Goal: Task Accomplishment & Management: Use online tool/utility

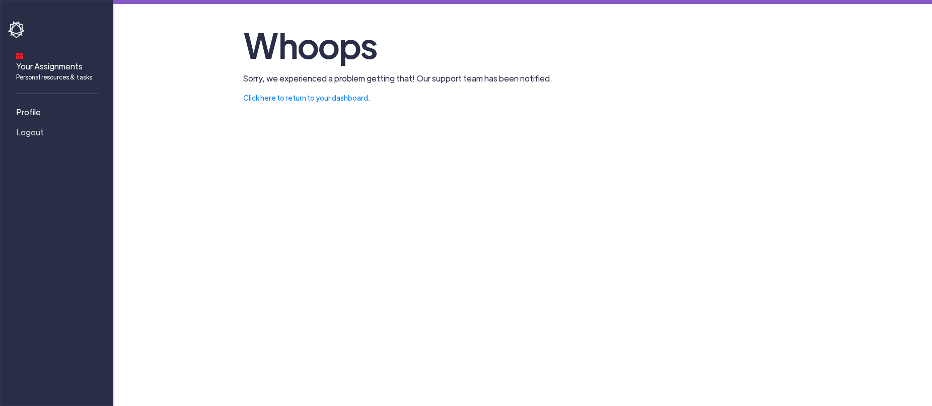
click at [36, 126] on span "Logout" at bounding box center [30, 132] width 28 height 12
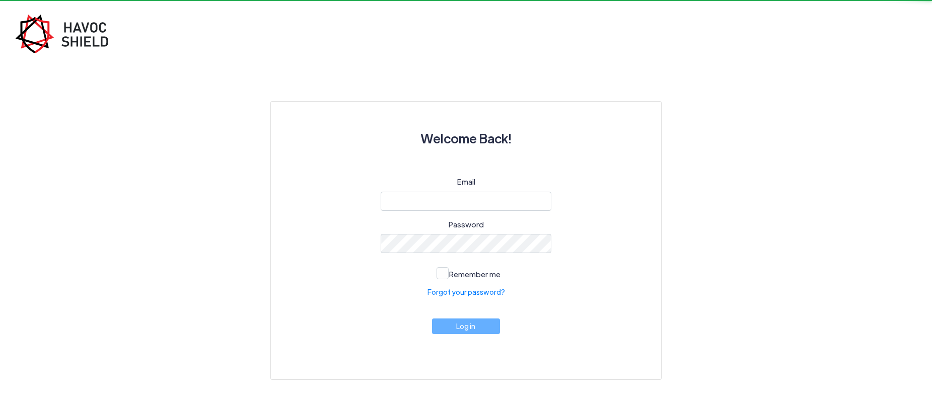
click at [31, 123] on div "Welcome Back! Email Password Remember me Forgot your password? Log in" at bounding box center [466, 190] width 932 height 380
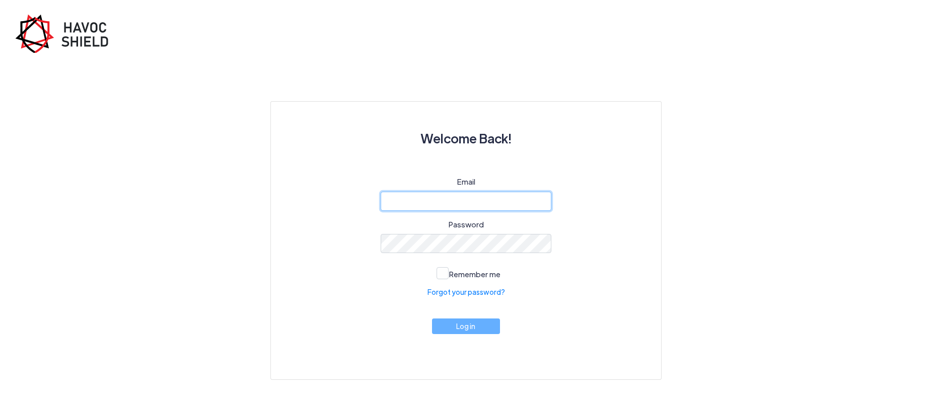
click at [445, 202] on input "email" at bounding box center [466, 201] width 171 height 19
type input "[EMAIL_ADDRESS][DOMAIN_NAME]"
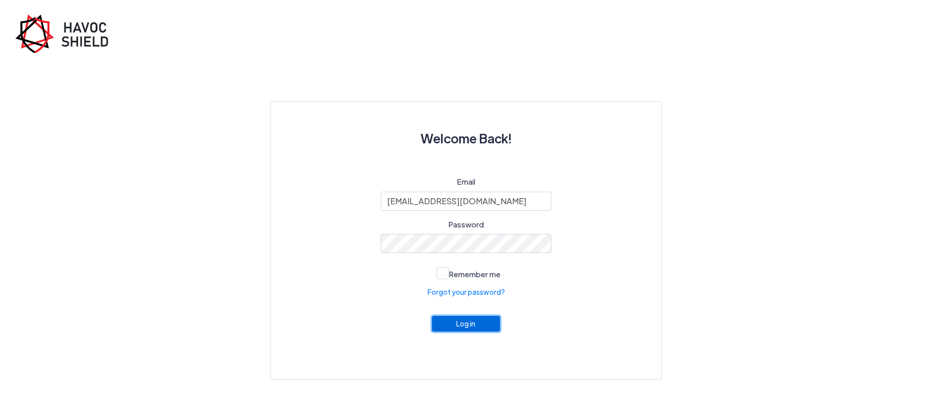
click at [480, 322] on button "Log in" at bounding box center [466, 324] width 68 height 16
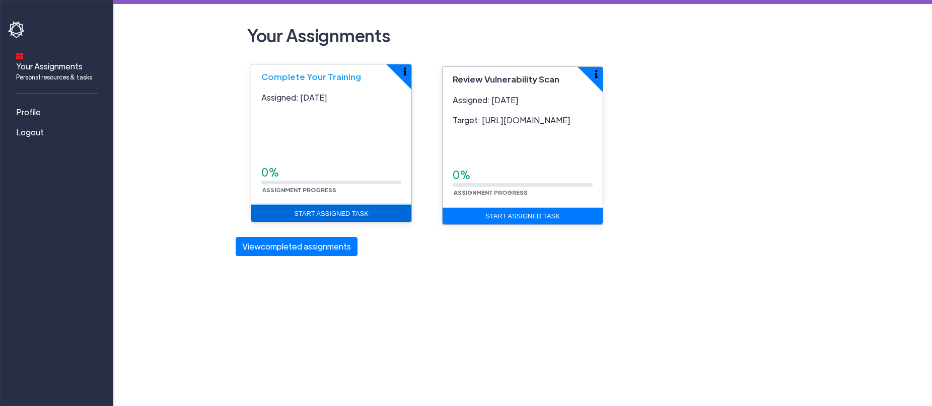
click at [312, 212] on link "Start Assigned Task" at bounding box center [331, 213] width 160 height 17
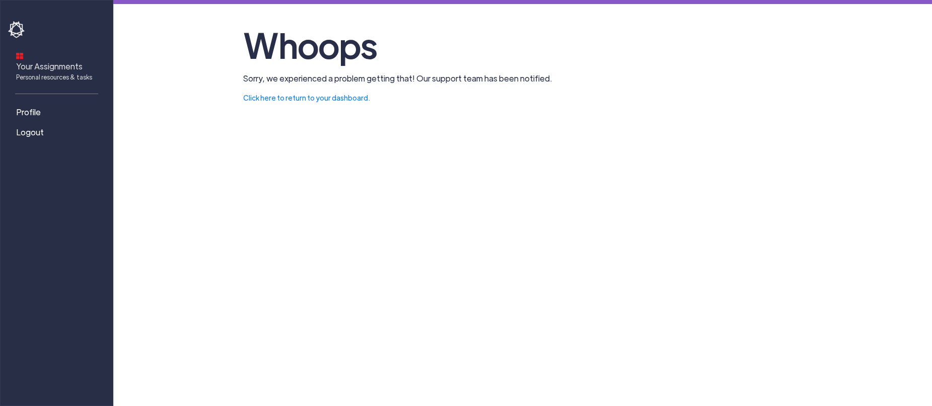
click at [40, 60] on span "Your Assignments Personal resources & tasks" at bounding box center [54, 70] width 76 height 21
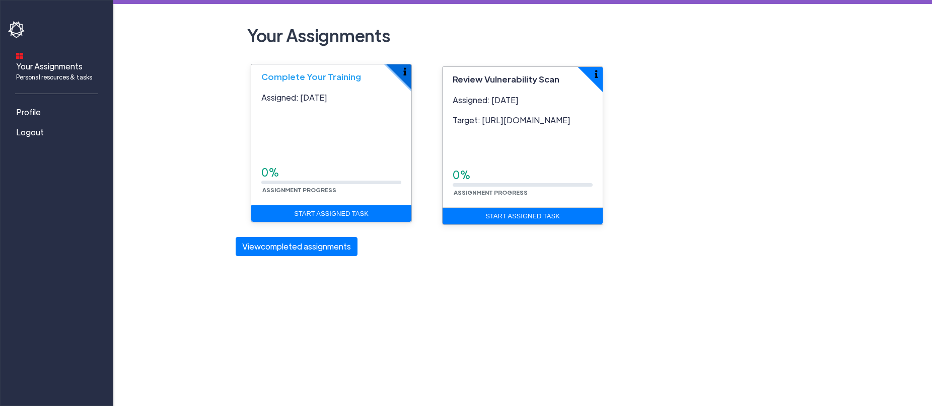
click at [404, 71] on img "button" at bounding box center [404, 71] width 3 height 8
click at [406, 68] on img "button" at bounding box center [404, 71] width 3 height 8
click at [405, 69] on img "button" at bounding box center [404, 71] width 3 height 8
click at [302, 251] on button "View completed assignments" at bounding box center [297, 246] width 122 height 19
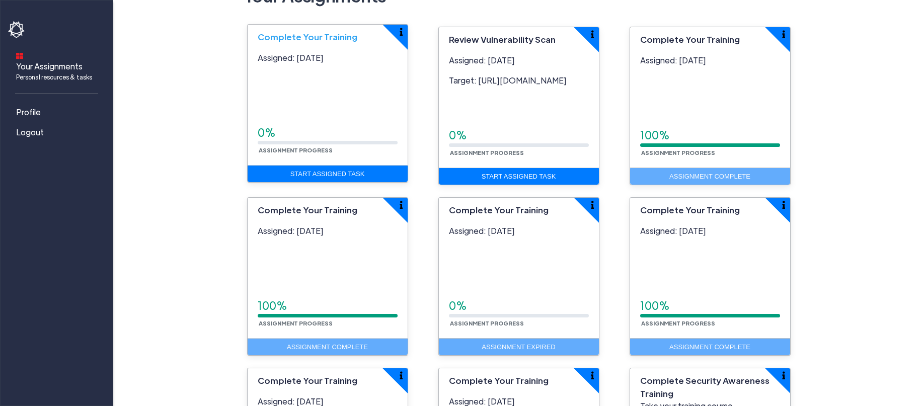
scroll to position [40, 0]
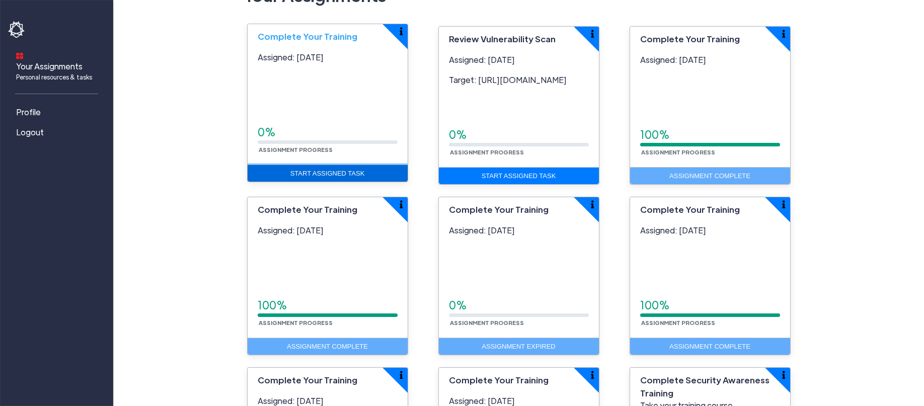
click at [348, 175] on link "Start Assigned Task" at bounding box center [328, 173] width 160 height 17
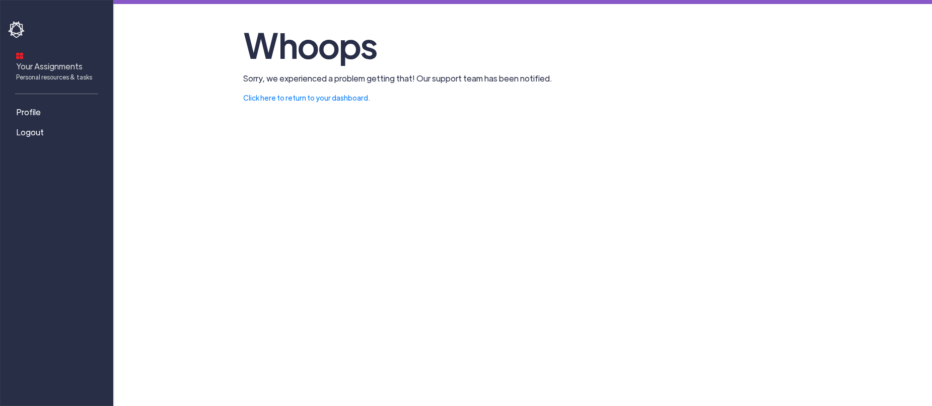
click at [48, 60] on span "Your Assignments Personal resources & tasks" at bounding box center [54, 70] width 76 height 21
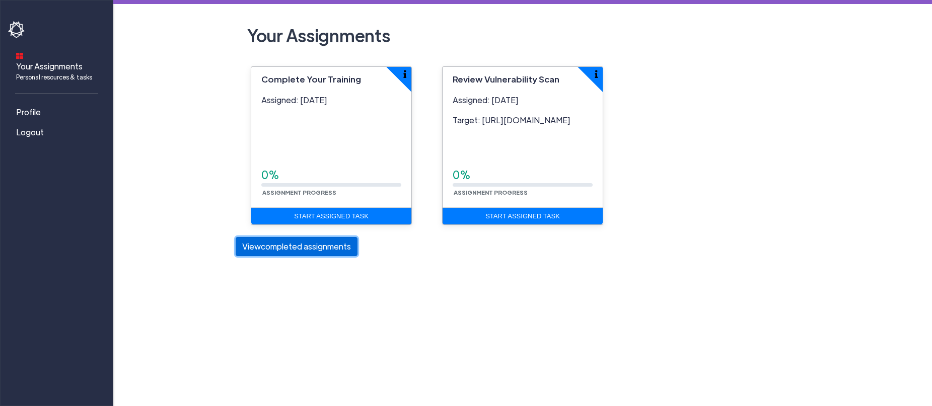
click at [314, 251] on button "View completed assignments" at bounding box center [297, 246] width 122 height 19
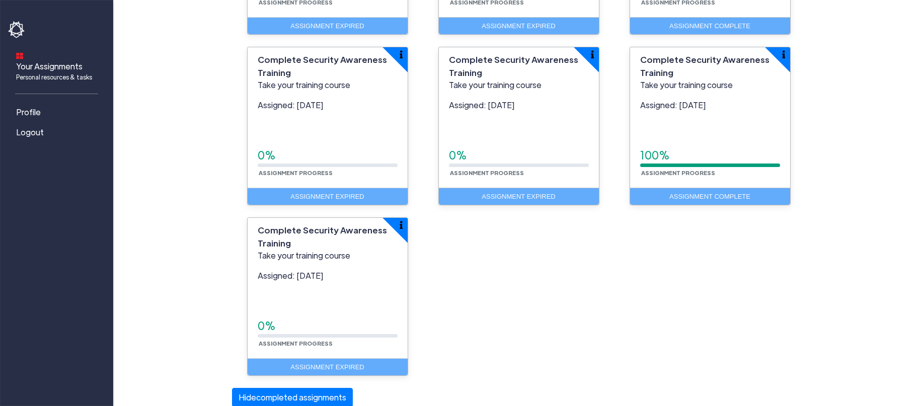
scroll to position [533, 0]
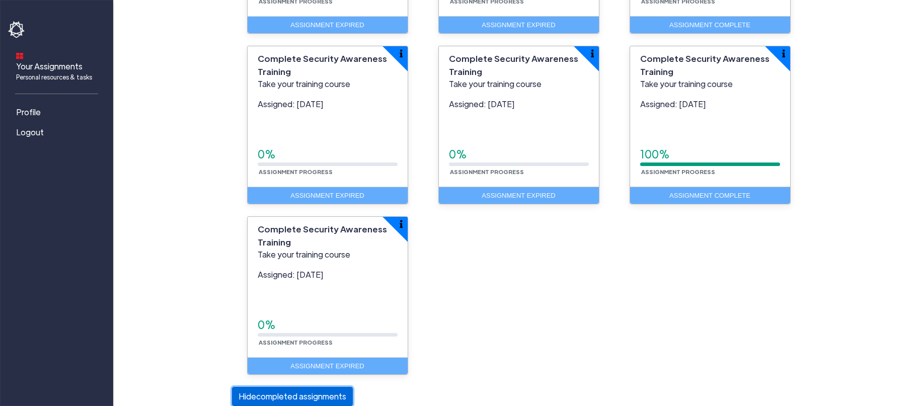
click at [322, 397] on button "[PERSON_NAME] completed assignments" at bounding box center [292, 396] width 121 height 19
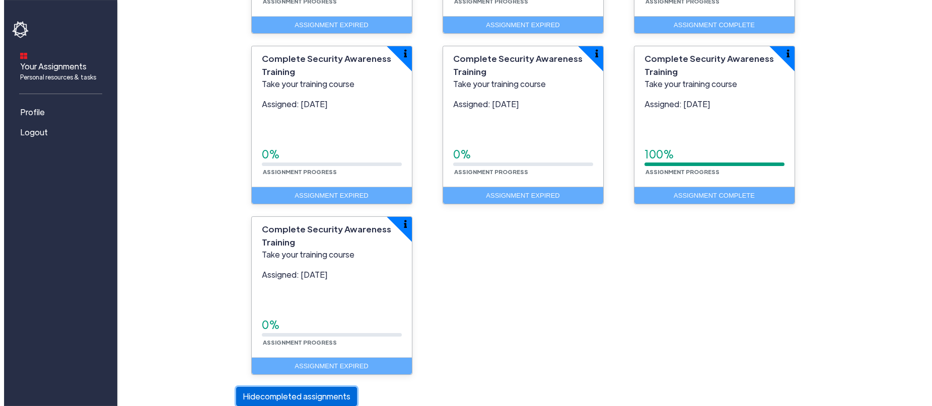
scroll to position [0, 0]
